Goal: Navigation & Orientation: Find specific page/section

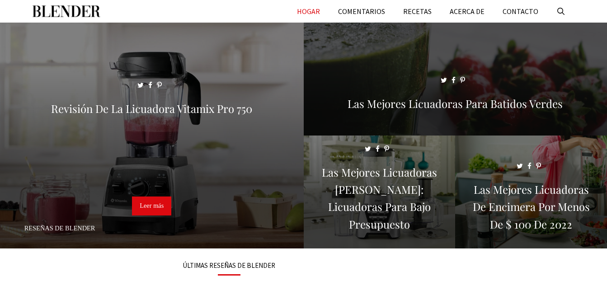
click at [421, 75] on span at bounding box center [456, 83] width 304 height 121
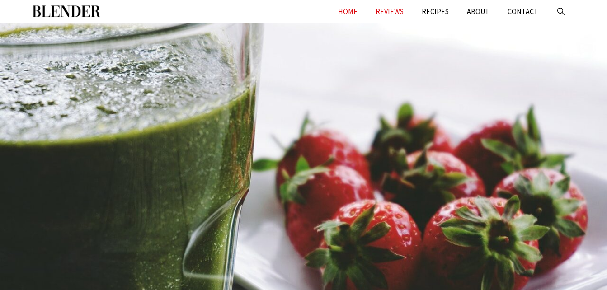
click at [359, 6] on link "HOME" at bounding box center [347, 11] width 37 height 23
